Goal: Information Seeking & Learning: Learn about a topic

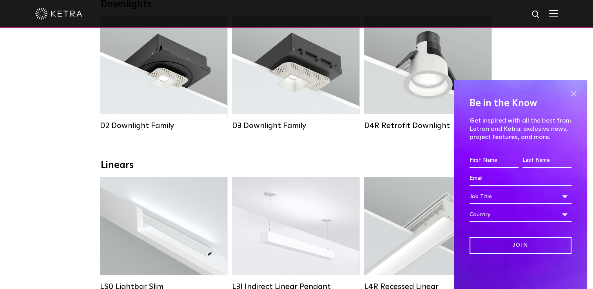
click at [577, 96] on span at bounding box center [573, 94] width 12 height 12
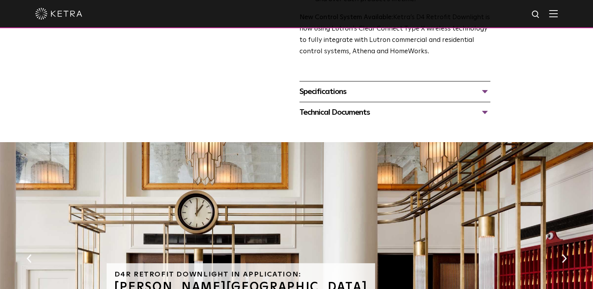
scroll to position [196, 0]
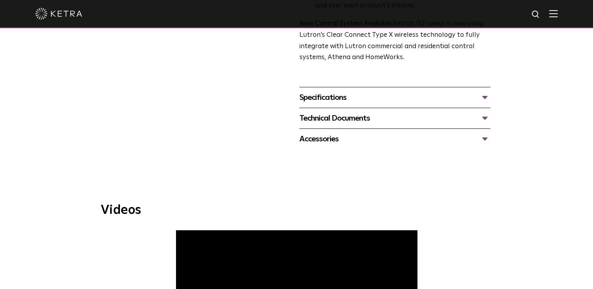
scroll to position [313, 0]
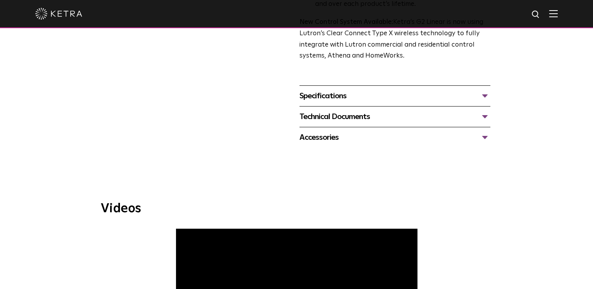
click at [367, 103] on div "Specifications LUMEN OUTPUTS 400, 700, 1000 DIMENSIONS 2" W, 12" L, 2.5-3.1" H …" at bounding box center [394, 95] width 191 height 21
click at [486, 95] on div "Specifications" at bounding box center [394, 96] width 191 height 13
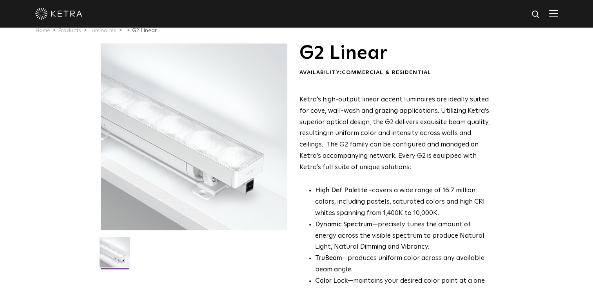
scroll to position [0, 0]
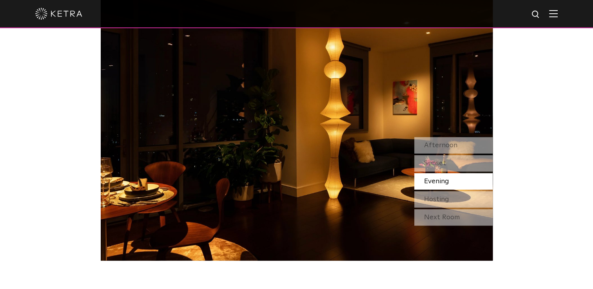
scroll to position [666, 0]
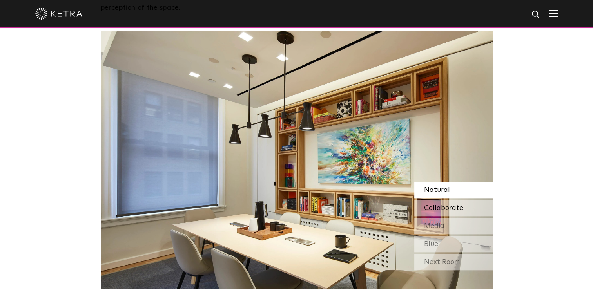
click at [433, 204] on span "Collaborate" at bounding box center [443, 207] width 39 height 7
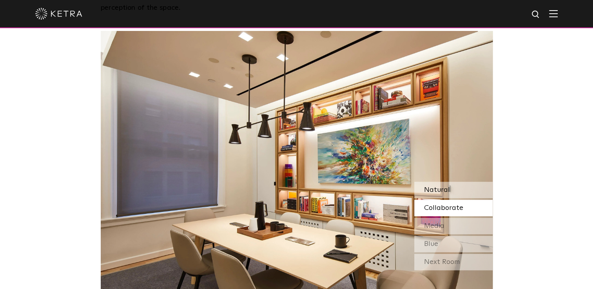
click at [436, 186] on span "Natural" at bounding box center [437, 189] width 26 height 7
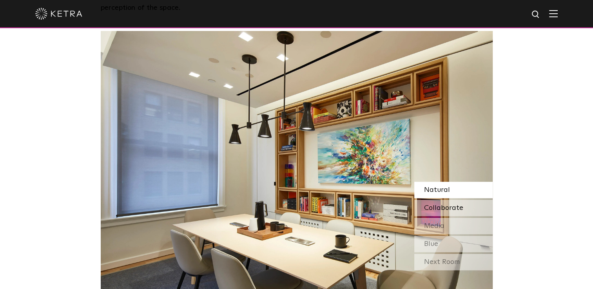
click at [442, 204] on span "Collaborate" at bounding box center [443, 207] width 39 height 7
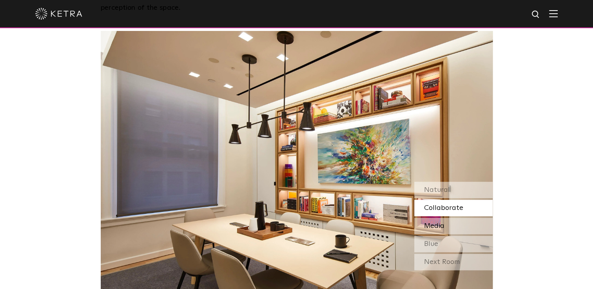
click at [432, 218] on div "Media" at bounding box center [453, 226] width 78 height 16
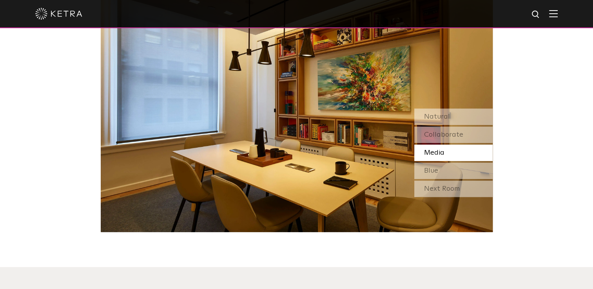
scroll to position [744, 0]
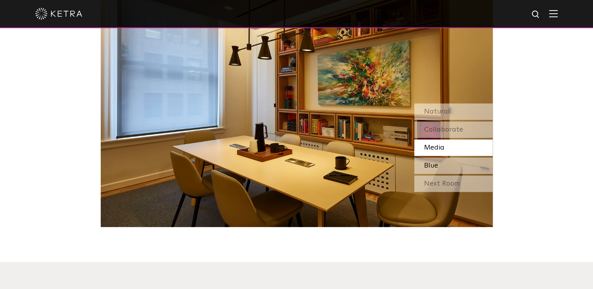
click at [449, 157] on div "Blue" at bounding box center [453, 165] width 78 height 16
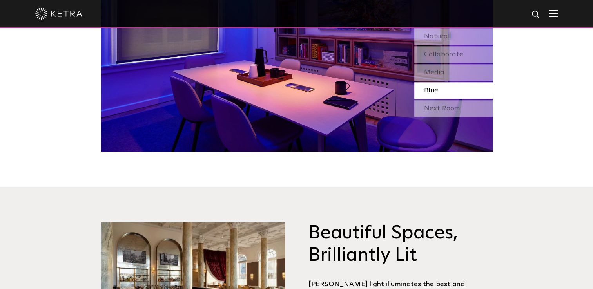
scroll to position [823, 0]
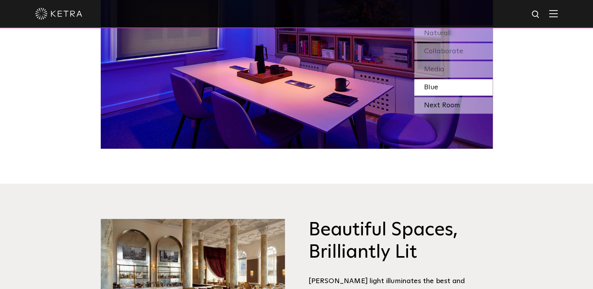
click at [441, 97] on div "Next Room" at bounding box center [453, 105] width 78 height 16
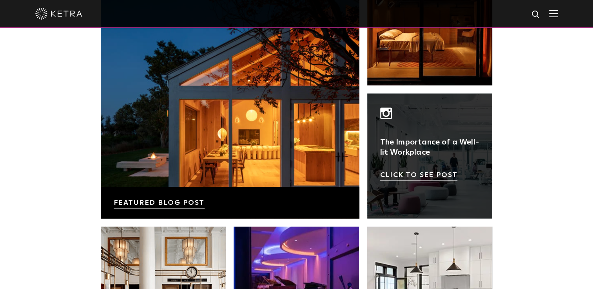
scroll to position [1293, 0]
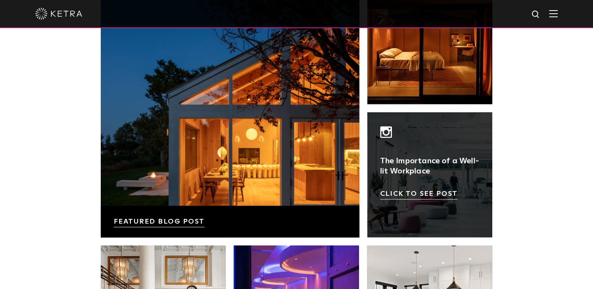
click at [411, 173] on link at bounding box center [429, 174] width 125 height 125
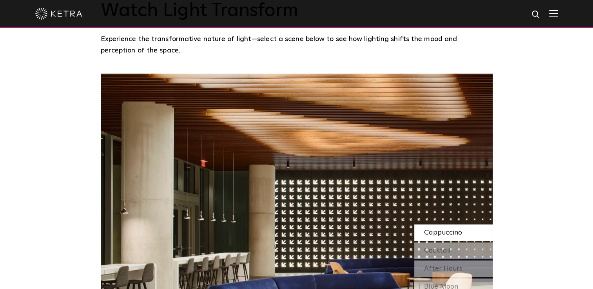
scroll to position [667, 0]
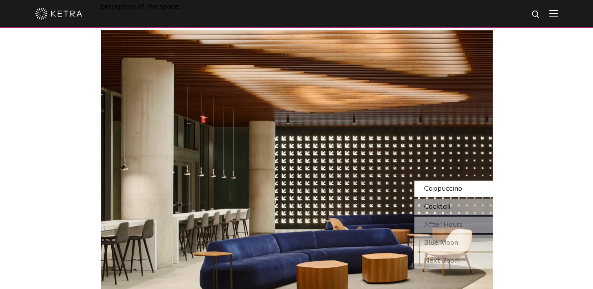
click at [441, 203] on span "Cocktail" at bounding box center [437, 206] width 27 height 7
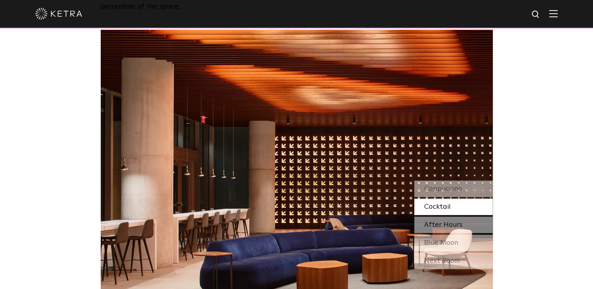
click at [445, 221] on span "After Hours" at bounding box center [443, 224] width 38 height 7
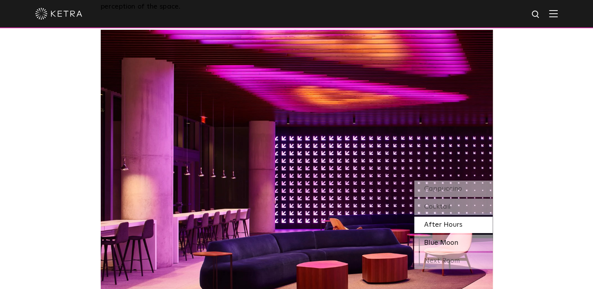
click at [441, 239] on span "Blue Moon" at bounding box center [441, 242] width 34 height 7
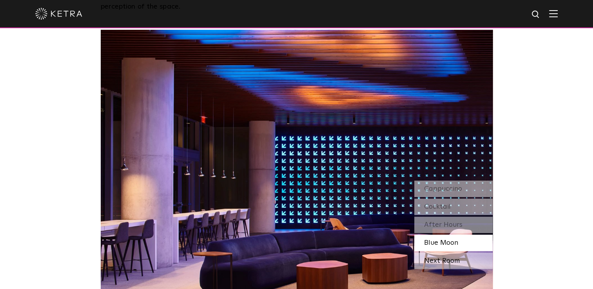
click at [439, 253] on div "Next Room" at bounding box center [453, 261] width 78 height 16
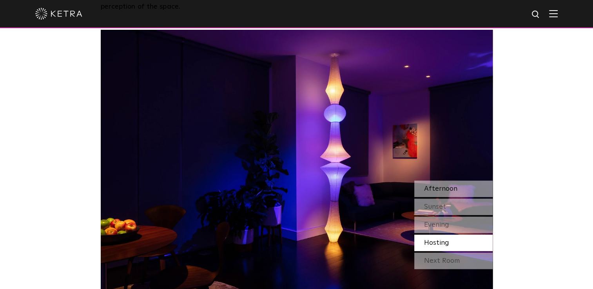
click at [440, 185] on span "Afternoon" at bounding box center [440, 188] width 33 height 7
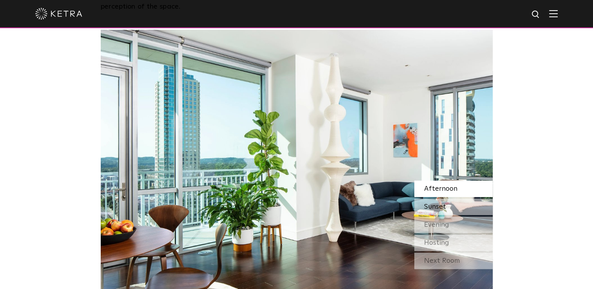
click at [439, 203] on span "Sunset" at bounding box center [435, 206] width 22 height 7
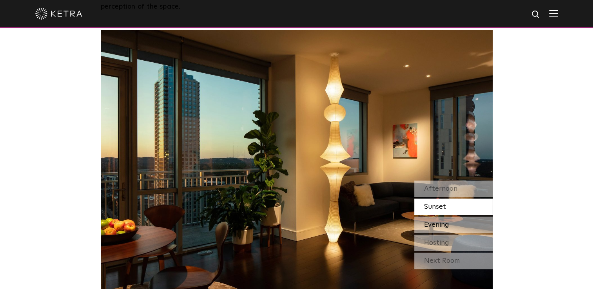
click at [443, 221] on span "Evening" at bounding box center [436, 224] width 25 height 7
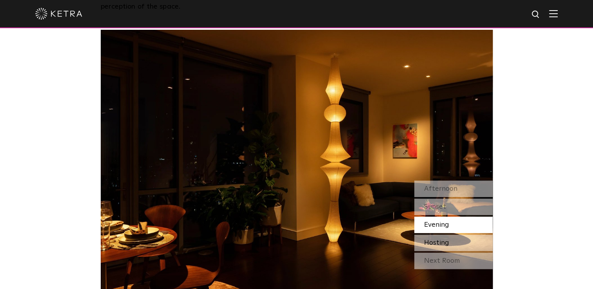
click at [437, 239] on span "Hosting" at bounding box center [436, 242] width 25 height 7
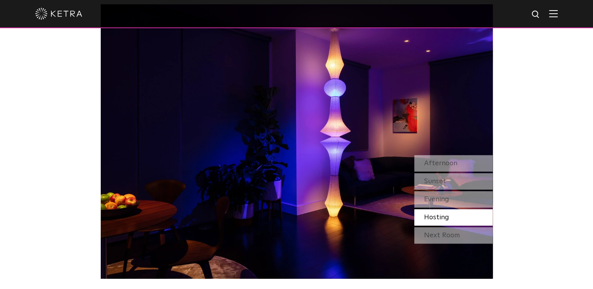
scroll to position [706, 0]
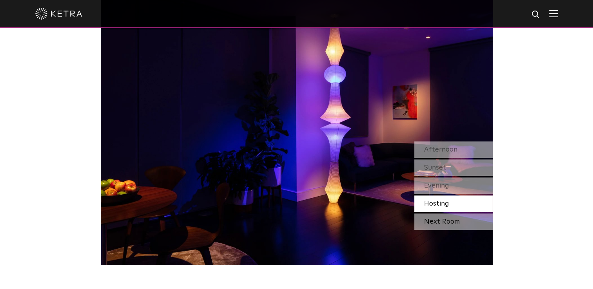
click at [455, 213] on div "Next Room" at bounding box center [453, 221] width 78 height 16
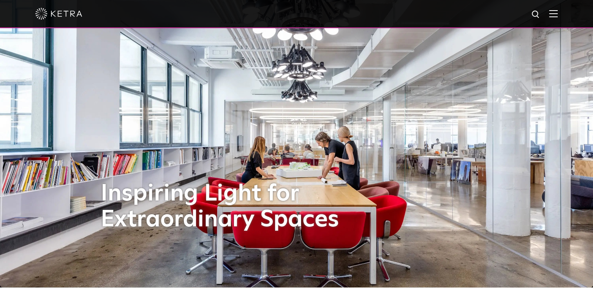
scroll to position [0, 0]
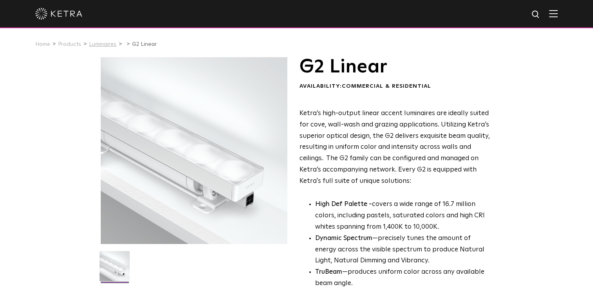
click at [107, 45] on link "Luminaires" at bounding box center [102, 44] width 27 height 5
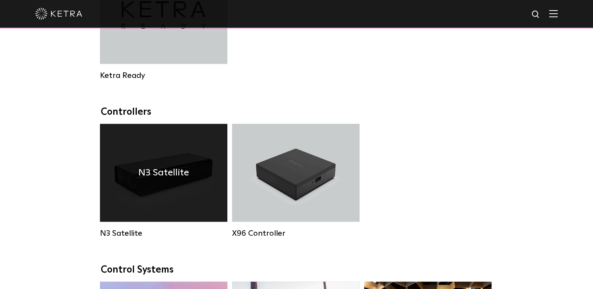
scroll to position [862, 0]
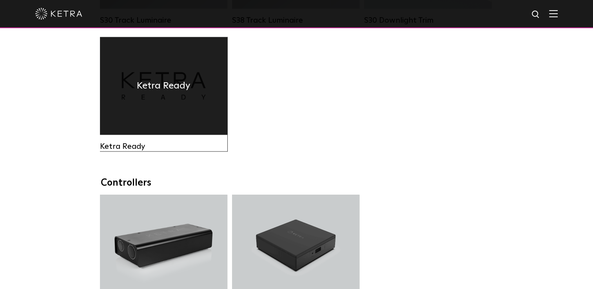
click at [182, 115] on div "Ketra Ready" at bounding box center [163, 86] width 127 height 98
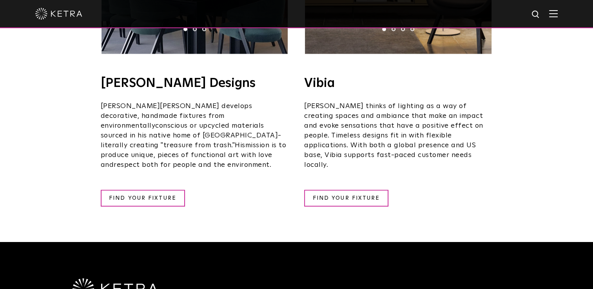
scroll to position [1214, 0]
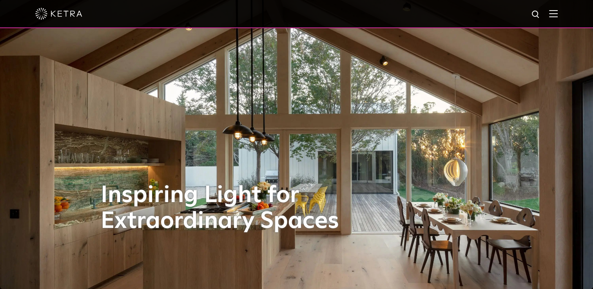
click at [79, 16] on img at bounding box center [58, 14] width 47 height 12
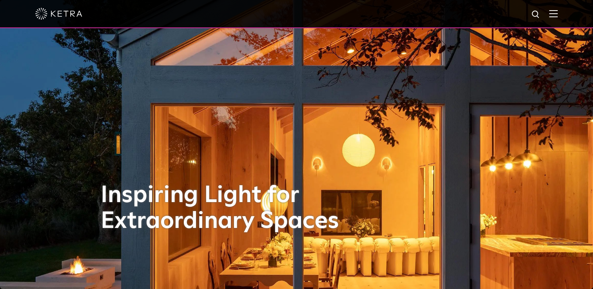
click at [557, 13] on img at bounding box center [553, 13] width 9 height 7
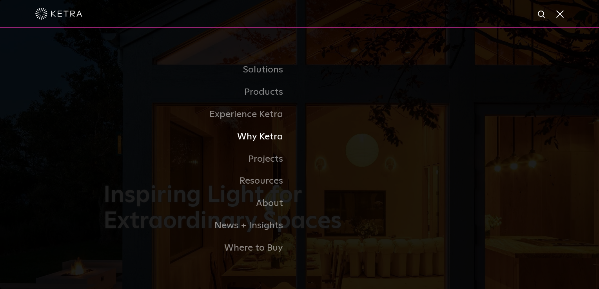
click at [273, 139] on link "Why Ketra" at bounding box center [201, 137] width 196 height 22
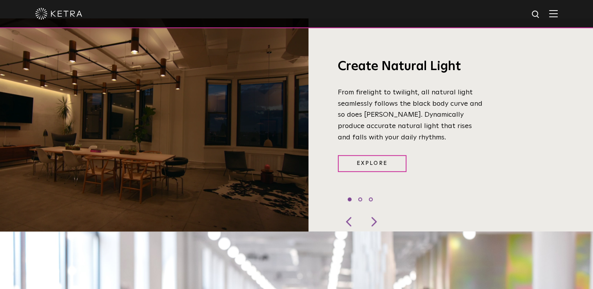
scroll to position [282, 0]
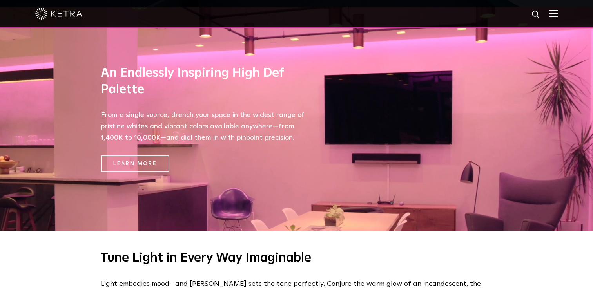
click at [557, 13] on img at bounding box center [553, 13] width 9 height 7
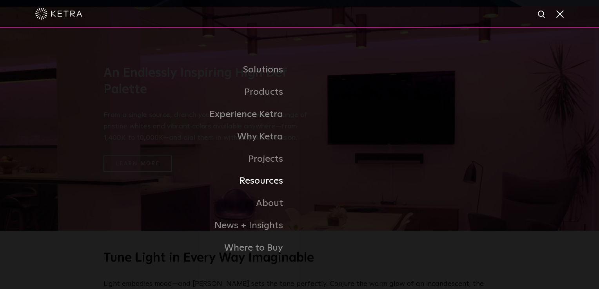
click at [271, 186] on link "Resources" at bounding box center [201, 181] width 196 height 22
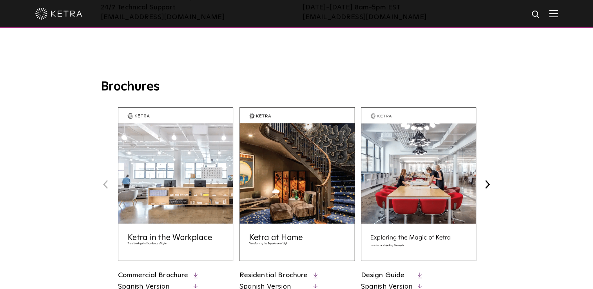
scroll to position [313, 0]
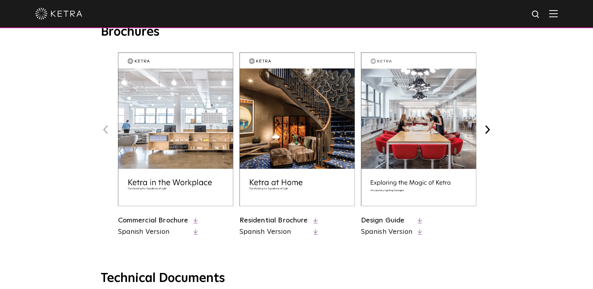
click at [488, 129] on button "Next" at bounding box center [487, 130] width 10 height 10
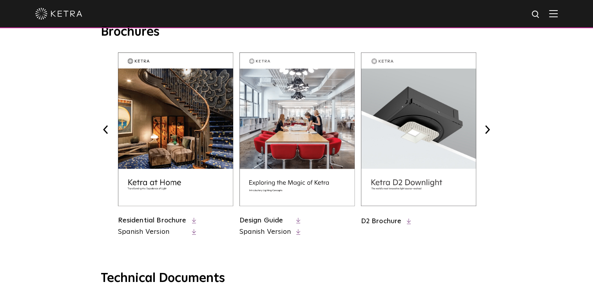
click at [485, 129] on button "Next" at bounding box center [487, 130] width 10 height 10
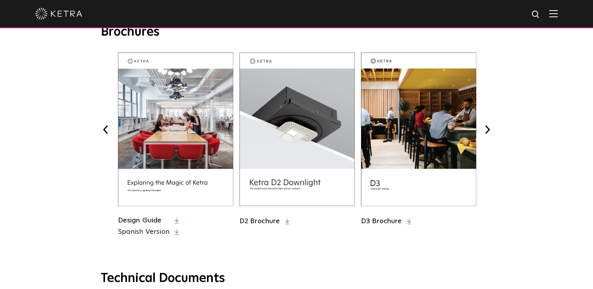
click at [485, 129] on button "Next" at bounding box center [487, 130] width 10 height 10
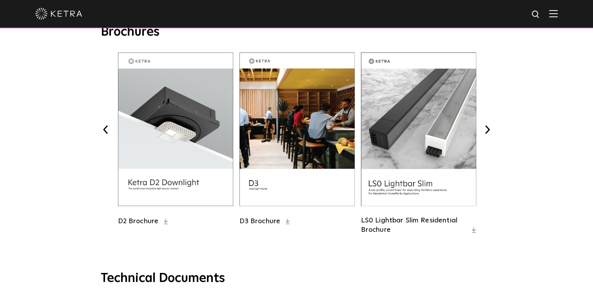
click at [485, 129] on button "Next" at bounding box center [487, 130] width 10 height 10
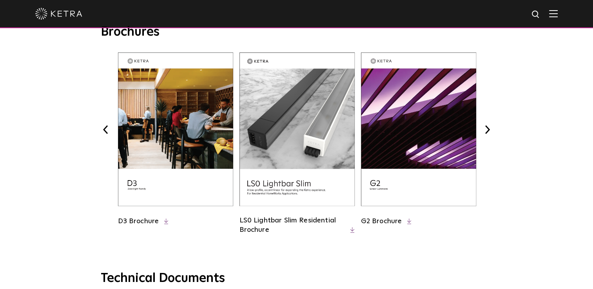
click at [487, 131] on button "Next" at bounding box center [487, 130] width 10 height 10
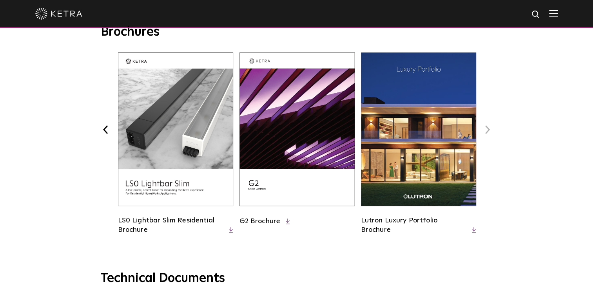
click at [487, 131] on button "Next" at bounding box center [487, 130] width 10 height 10
click at [103, 129] on button "Previous" at bounding box center [106, 130] width 10 height 10
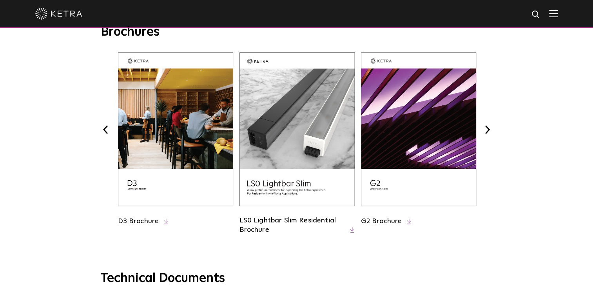
click at [103, 129] on button "Previous" at bounding box center [106, 130] width 10 height 10
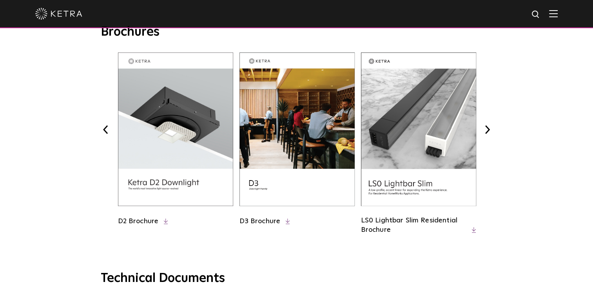
click at [103, 129] on button "Previous" at bounding box center [106, 130] width 10 height 10
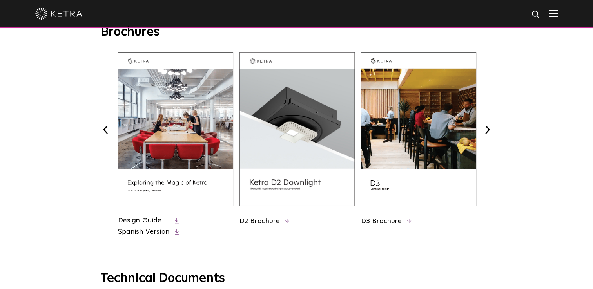
click at [103, 129] on button "Previous" at bounding box center [106, 130] width 10 height 10
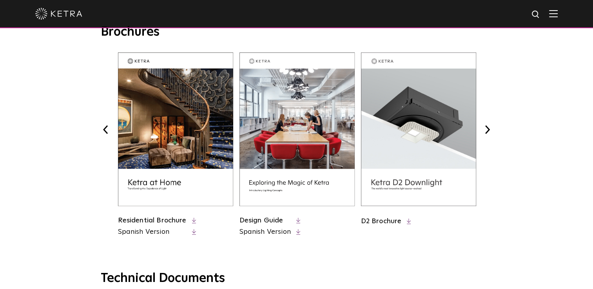
click at [103, 129] on button "Previous" at bounding box center [106, 130] width 10 height 10
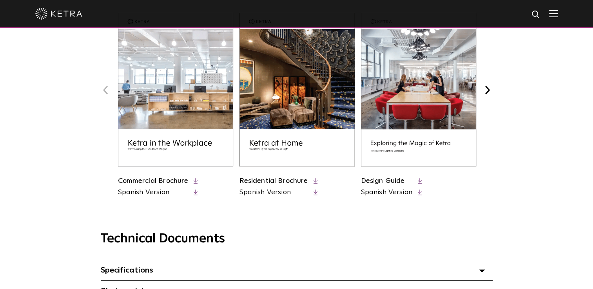
scroll to position [353, 0]
click at [180, 179] on link "Commercial Brochure" at bounding box center [153, 181] width 71 height 7
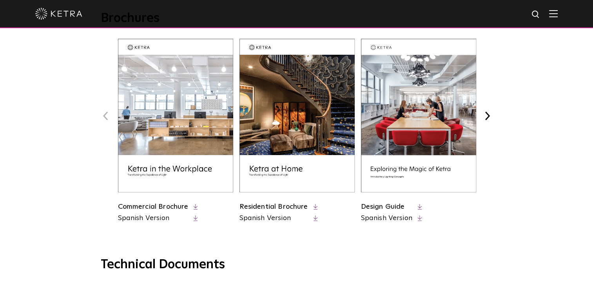
scroll to position [274, 0]
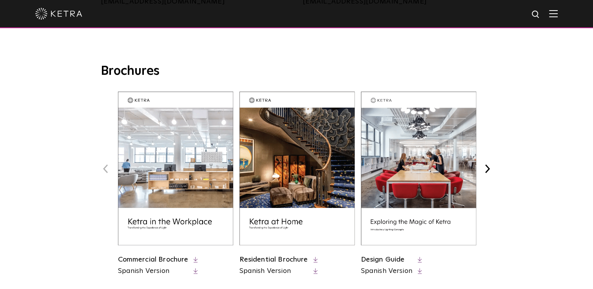
click at [484, 170] on button "Next" at bounding box center [487, 169] width 10 height 10
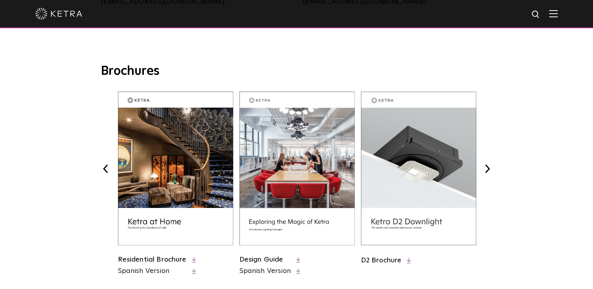
click at [484, 170] on button "Next" at bounding box center [487, 169] width 10 height 10
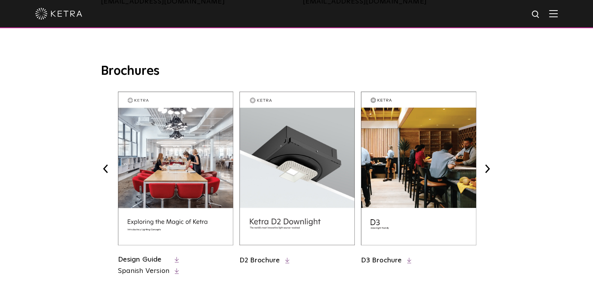
click at [484, 170] on button "Next" at bounding box center [487, 169] width 10 height 10
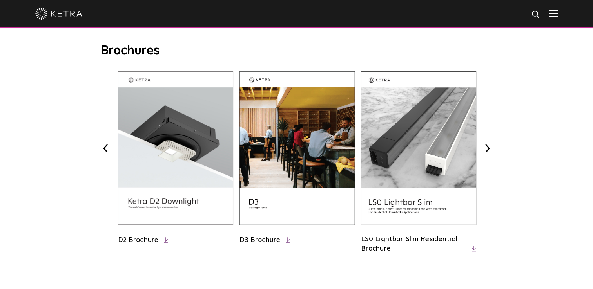
scroll to position [313, 0]
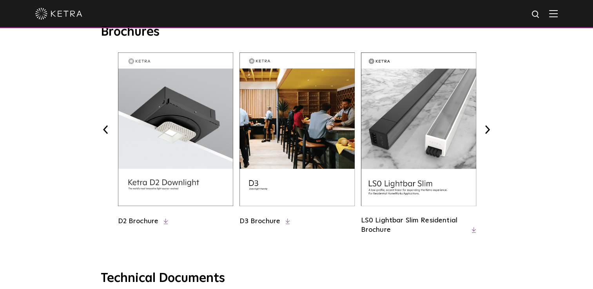
click at [486, 127] on button "Next" at bounding box center [487, 130] width 10 height 10
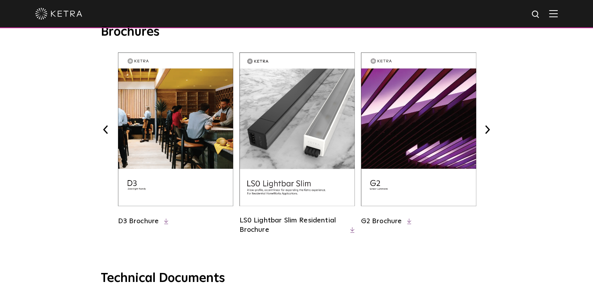
click at [490, 127] on button "Next" at bounding box center [487, 130] width 10 height 10
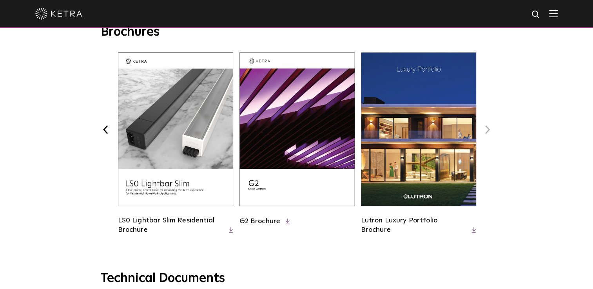
click at [101, 128] on button "Previous" at bounding box center [106, 130] width 10 height 10
